Goal: Task Accomplishment & Management: Use online tool/utility

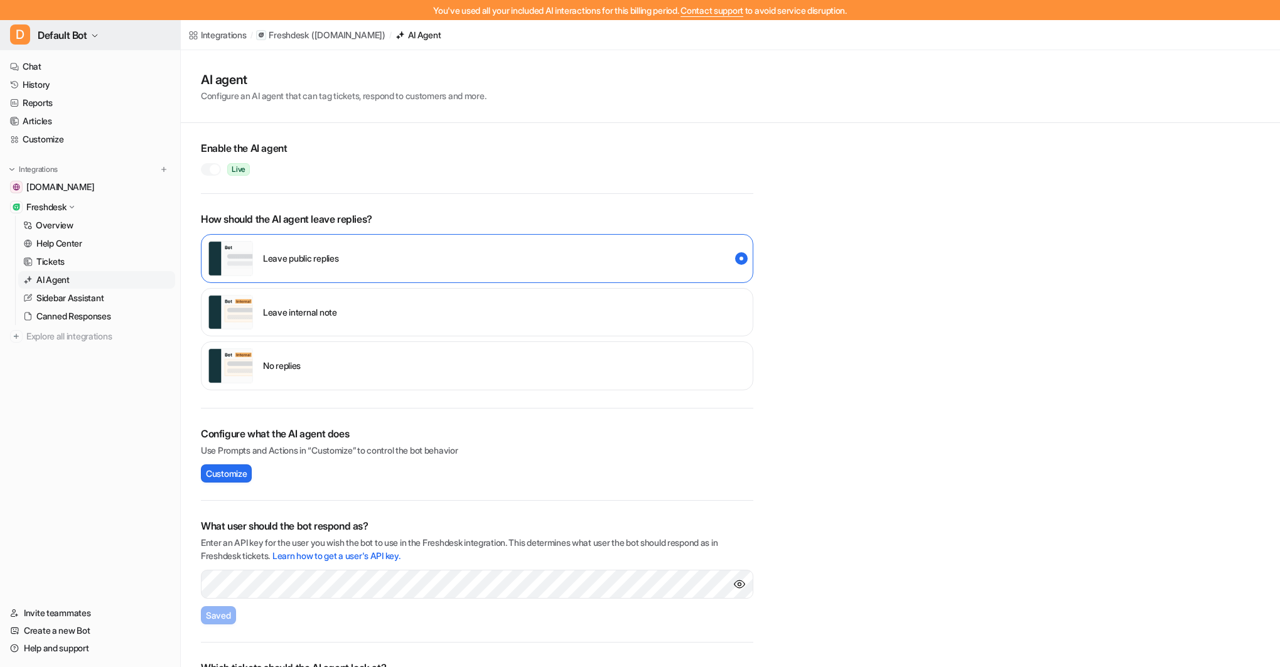
click at [43, 35] on span "Default Bot" at bounding box center [63, 35] width 50 height 18
click at [56, 67] on div "C Chat Bubble Bot" at bounding box center [56, 68] width 77 height 13
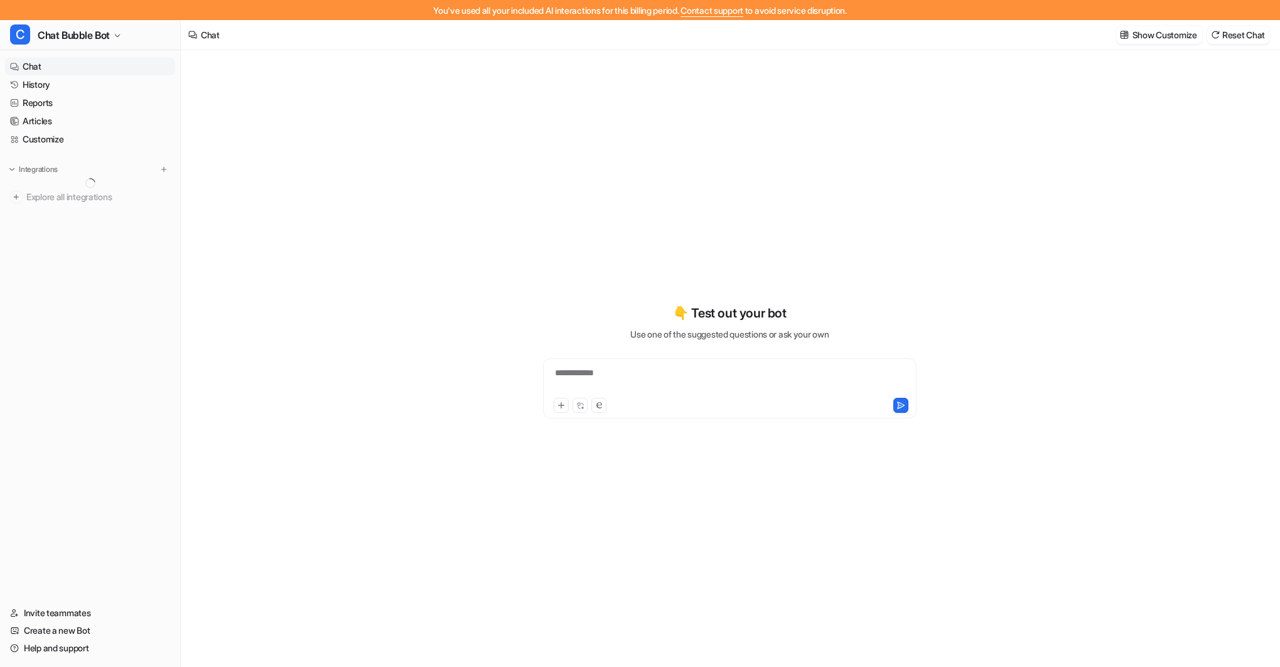
type textarea "**********"
click at [53, 82] on link "History" at bounding box center [90, 85] width 170 height 18
click at [46, 86] on link "History" at bounding box center [90, 85] width 170 height 18
click at [43, 86] on link "History" at bounding box center [90, 85] width 170 height 18
click at [43, 345] on nav "Chat History Reports Articles Customize Integrations Explore all integrations" at bounding box center [90, 324] width 180 height 542
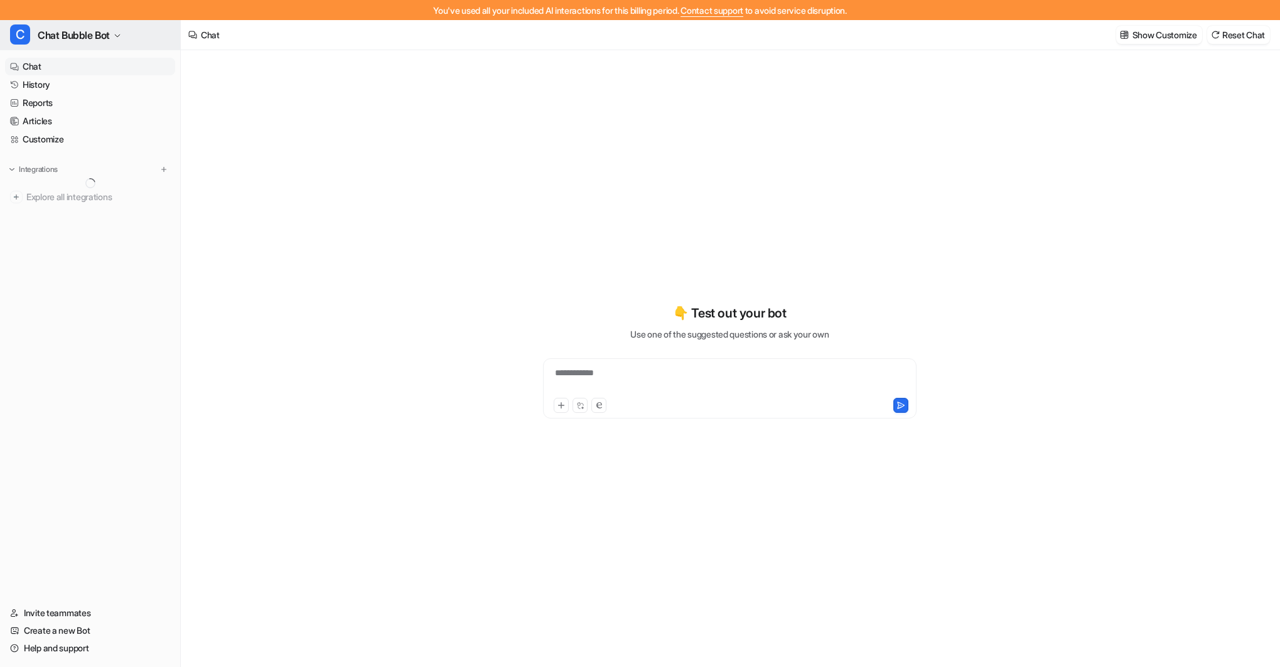
click at [99, 33] on span "Chat Bubble Bot" at bounding box center [74, 35] width 72 height 18
click at [104, 32] on span "Chat Bubble Bot" at bounding box center [74, 35] width 72 height 18
click at [107, 36] on span "Chat Bubble Bot" at bounding box center [74, 35] width 72 height 18
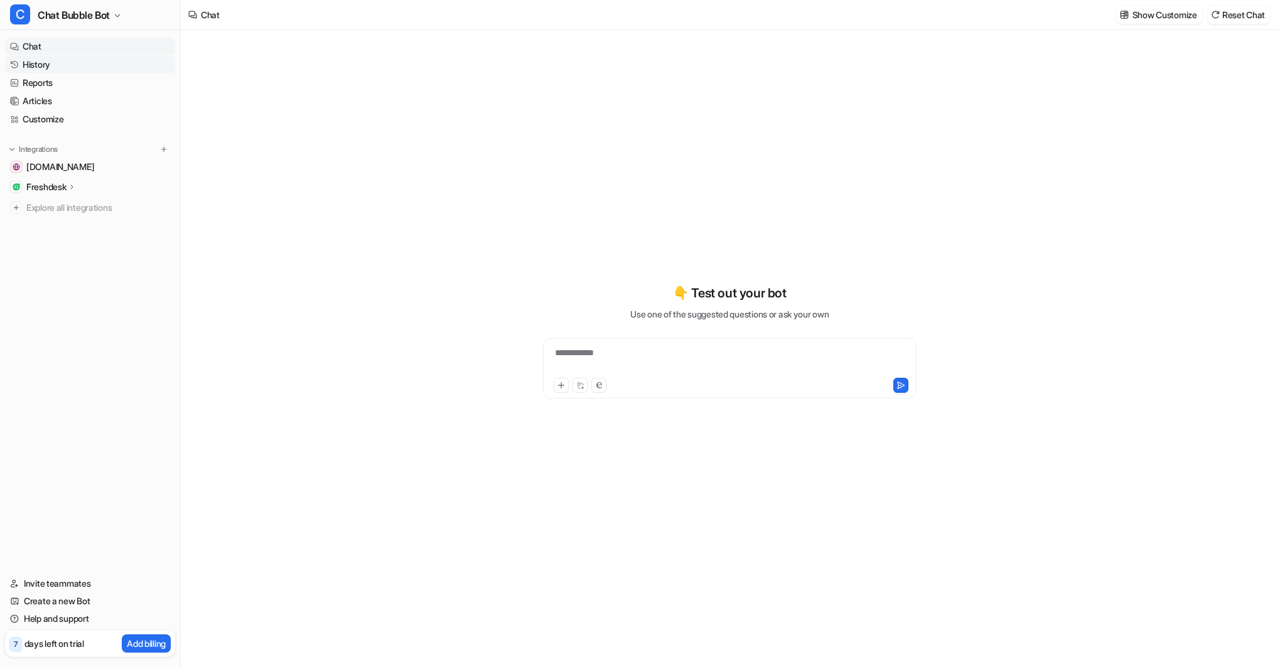
click at [48, 62] on link "History" at bounding box center [90, 65] width 170 height 18
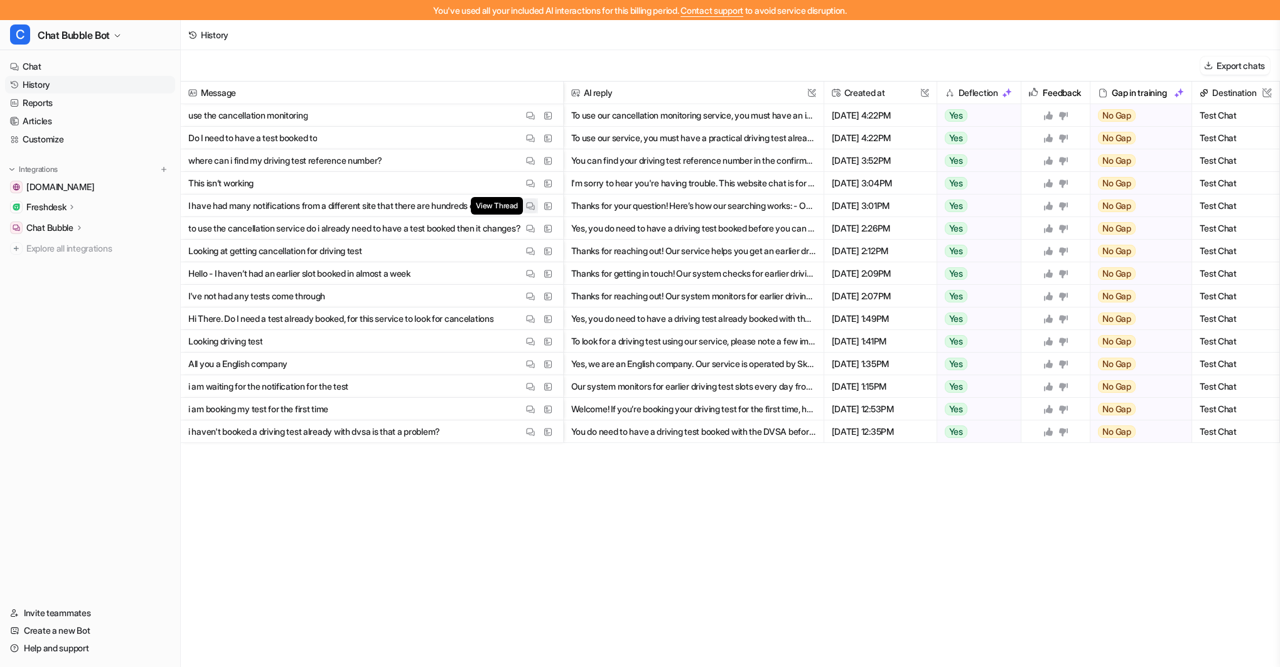
click at [534, 207] on img at bounding box center [530, 205] width 9 height 9
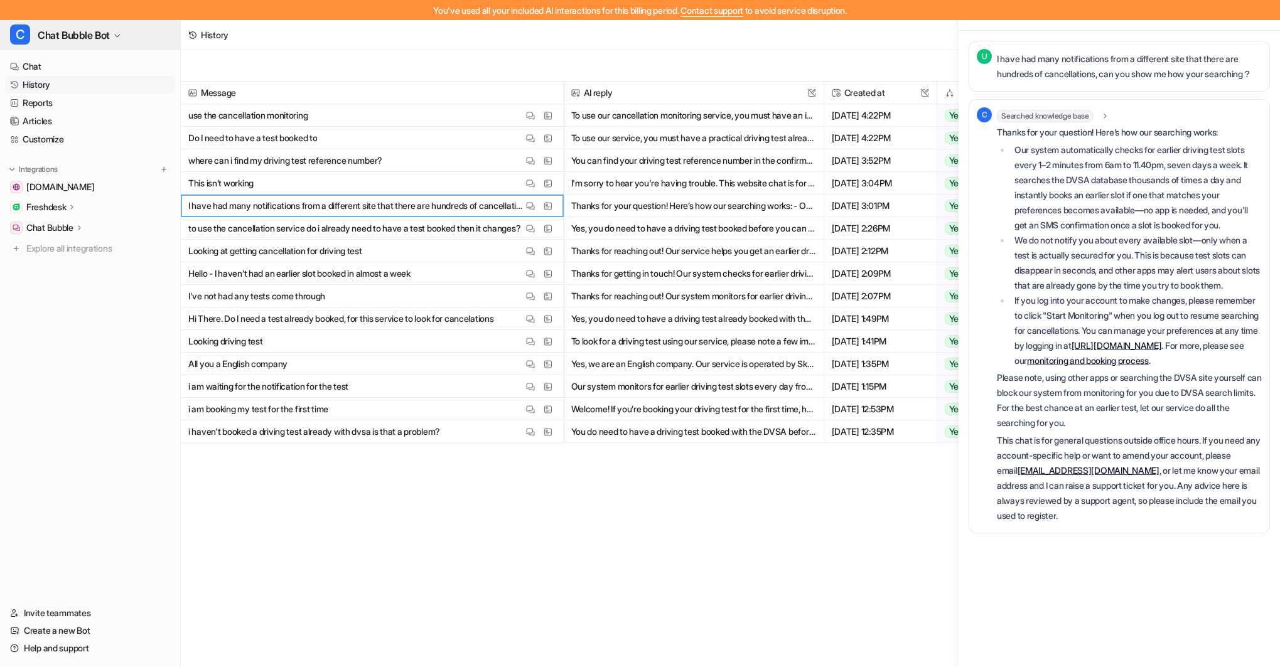
click at [71, 33] on span "Chat Bubble Bot" at bounding box center [74, 35] width 72 height 18
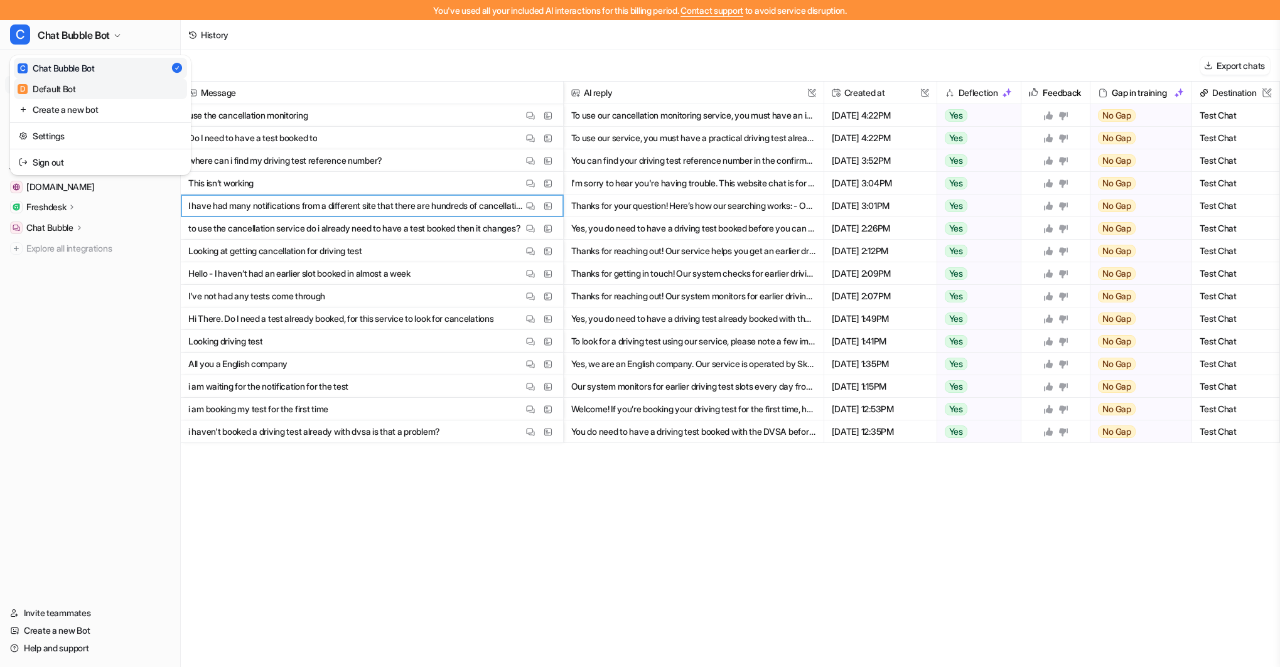
click at [74, 86] on div "D Default Bot" at bounding box center [47, 88] width 58 height 13
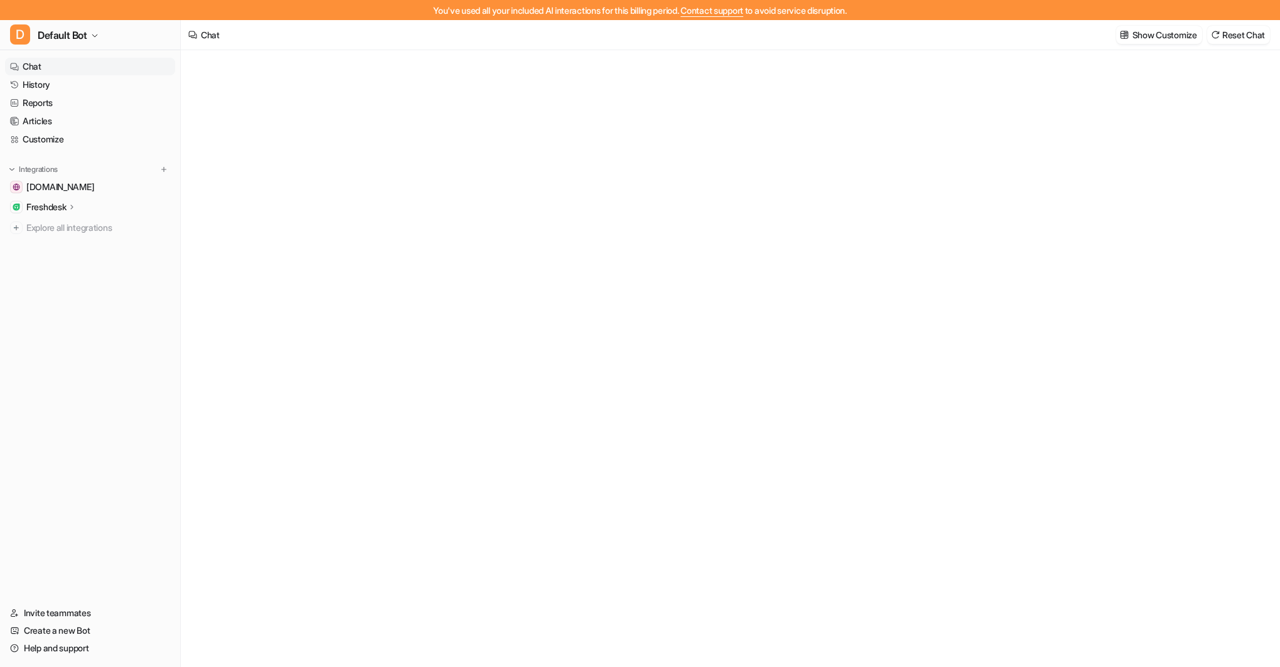
type textarea "**********"
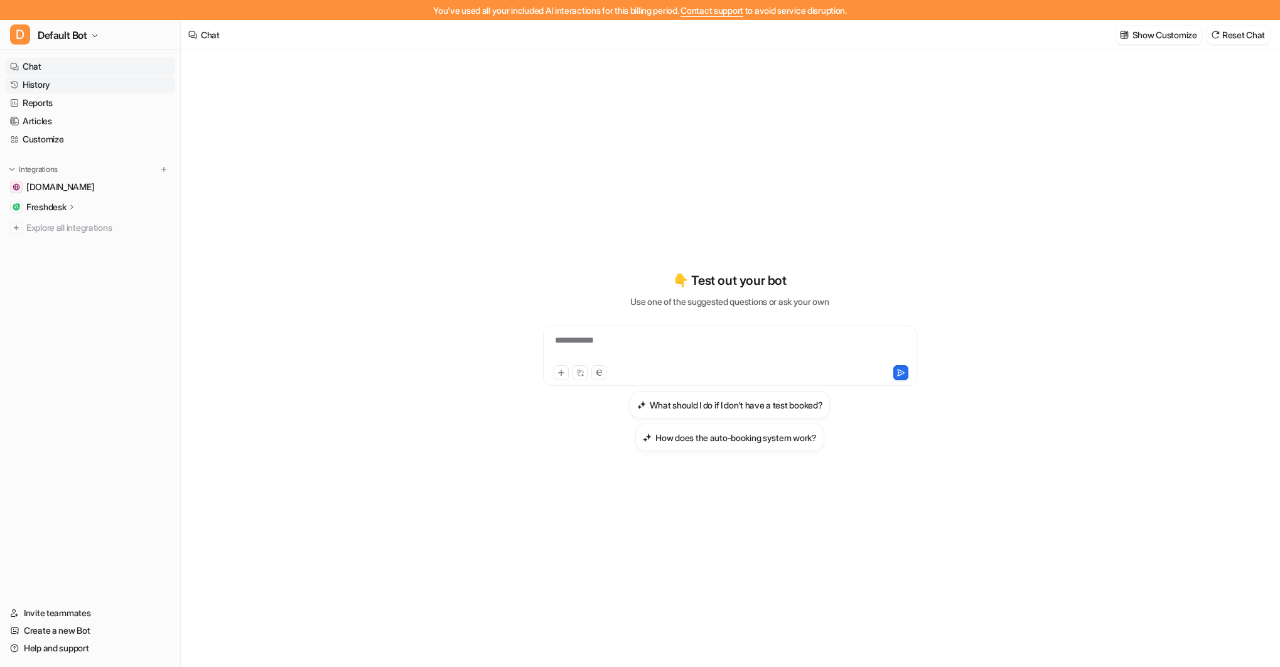
click at [59, 84] on link "History" at bounding box center [90, 85] width 170 height 18
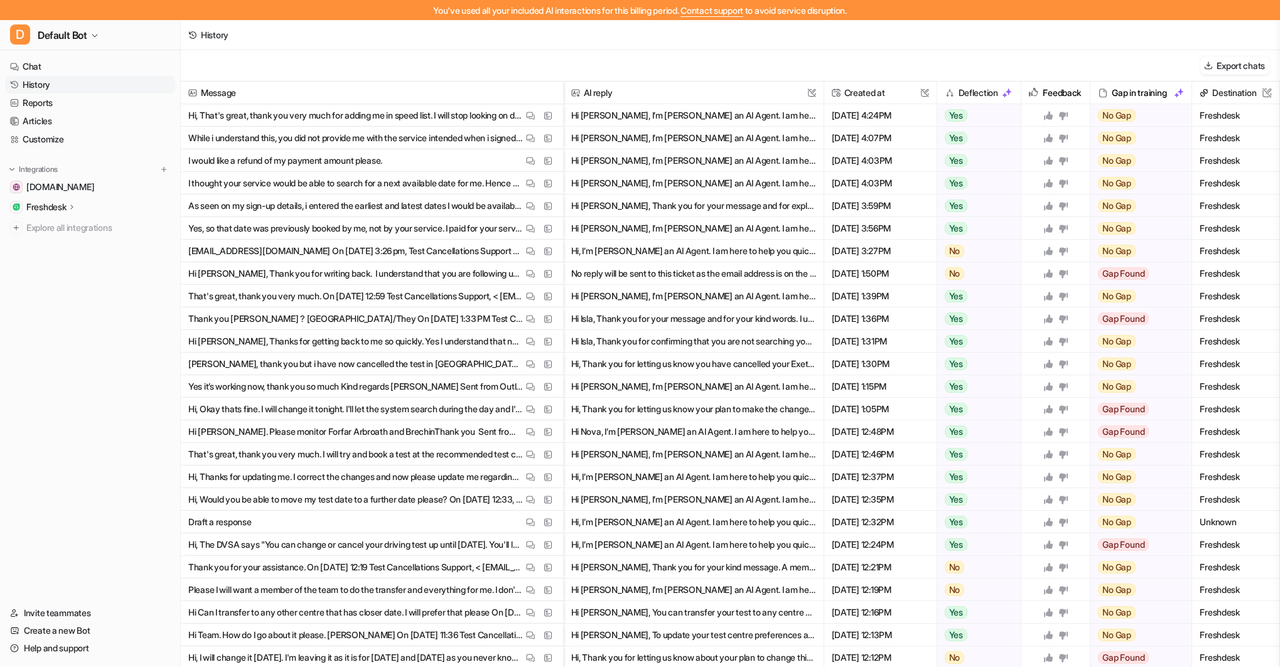
click at [41, 206] on p "Freshdesk" at bounding box center [46, 207] width 40 height 13
click at [58, 277] on p "AI Agent" at bounding box center [52, 280] width 33 height 13
